Goal: Entertainment & Leisure: Consume media (video, audio)

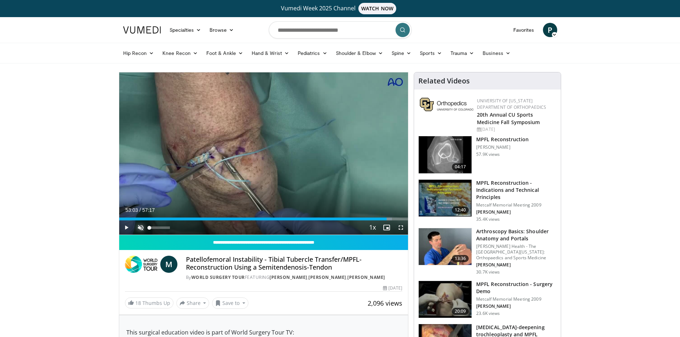
click at [144, 227] on span "Video Player" at bounding box center [141, 228] width 14 height 14
drag, startPoint x: 387, startPoint y: 219, endPoint x: 176, endPoint y: 217, distance: 211.0
click at [176, 217] on div "Loaded : 0.00% 11:18 11:14" at bounding box center [263, 217] width 289 height 7
click at [126, 228] on span "Video Player" at bounding box center [126, 228] width 14 height 14
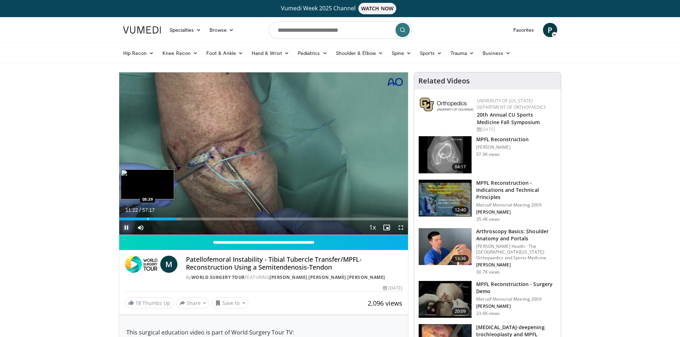
click at [147, 217] on div "Loaded : 21.64% 11:23 05:39" at bounding box center [263, 217] width 289 height 7
click at [403, 227] on span "Video Player" at bounding box center [401, 228] width 14 height 14
click at [129, 231] on span "Video Player" at bounding box center [126, 228] width 14 height 14
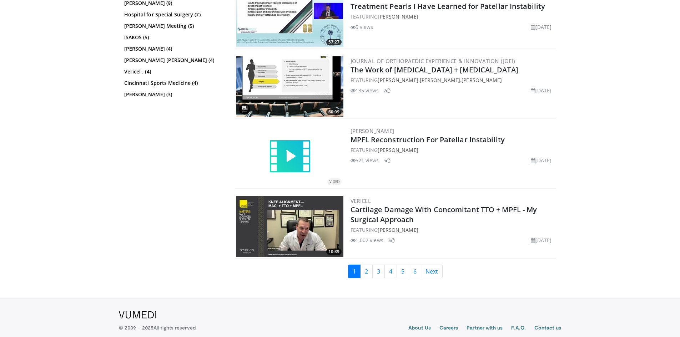
scroll to position [1598, 0]
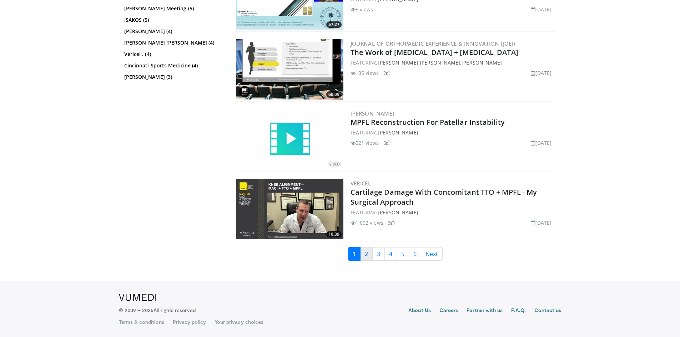
click at [364, 256] on link "2" at bounding box center [366, 254] width 12 height 14
